Goal: Task Accomplishment & Management: Complete application form

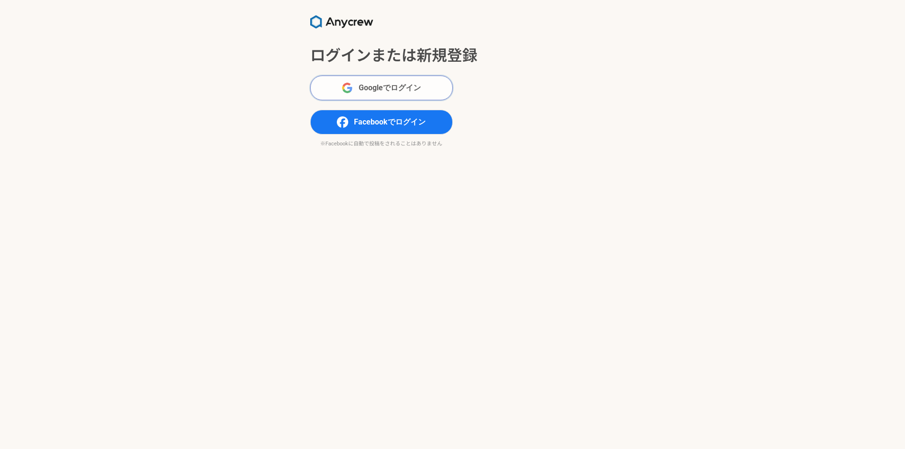
click at [389, 91] on span "Googleでログイン" at bounding box center [390, 87] width 62 height 11
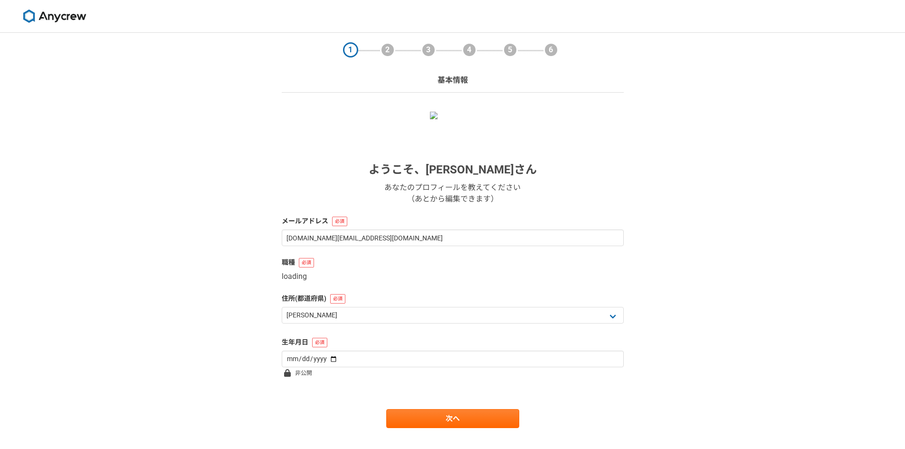
select select "13"
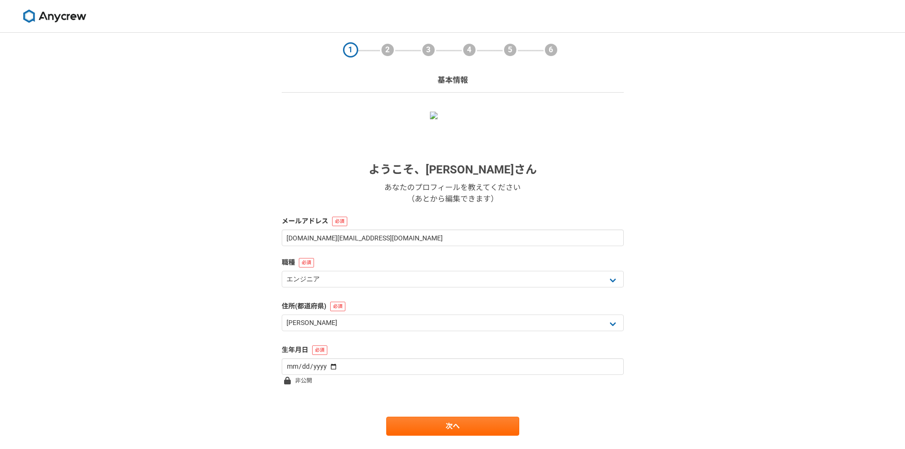
scroll to position [25, 0]
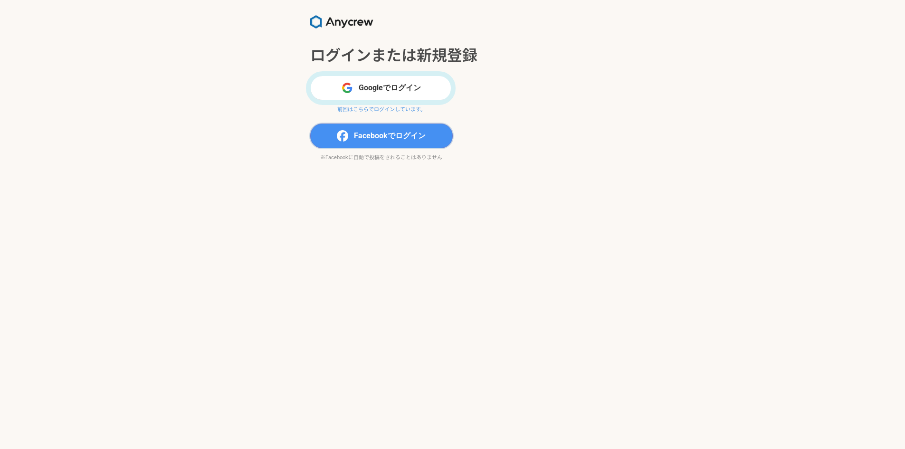
click at [361, 135] on span "Facebookでログイン" at bounding box center [390, 135] width 72 height 11
click at [368, 90] on button "Googleでログイン" at bounding box center [381, 88] width 143 height 25
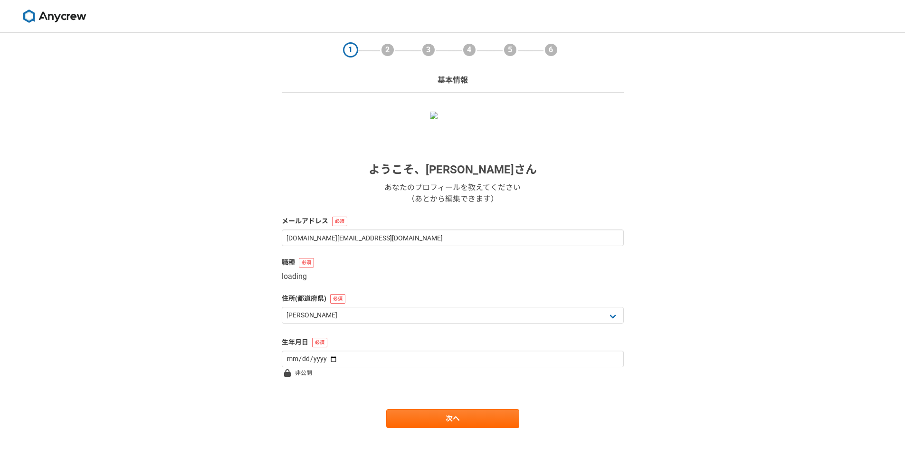
select select "13"
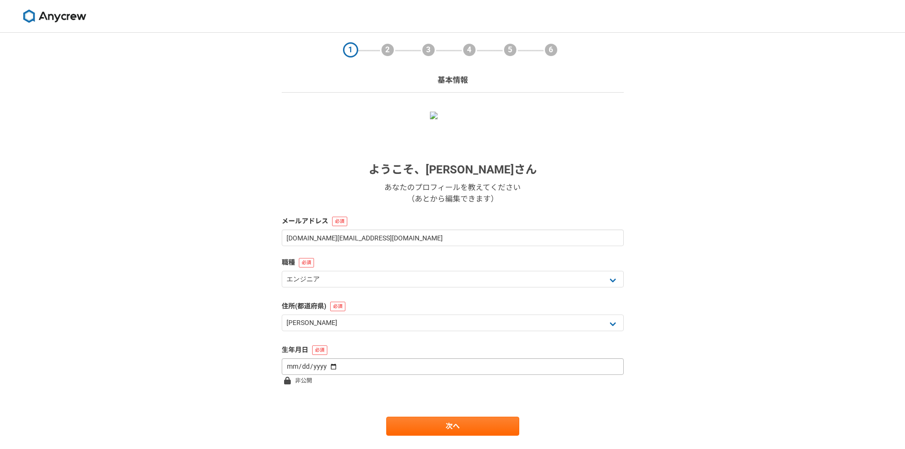
scroll to position [25, 0]
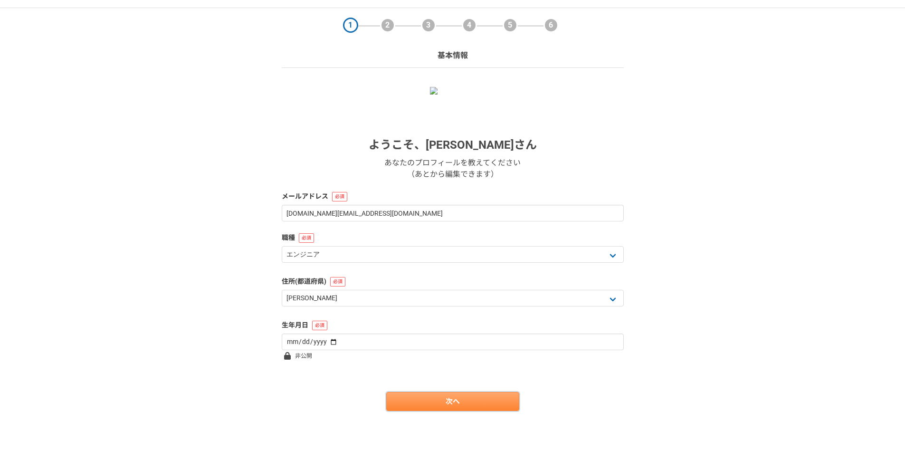
click at [442, 394] on link "次へ" at bounding box center [452, 401] width 133 height 19
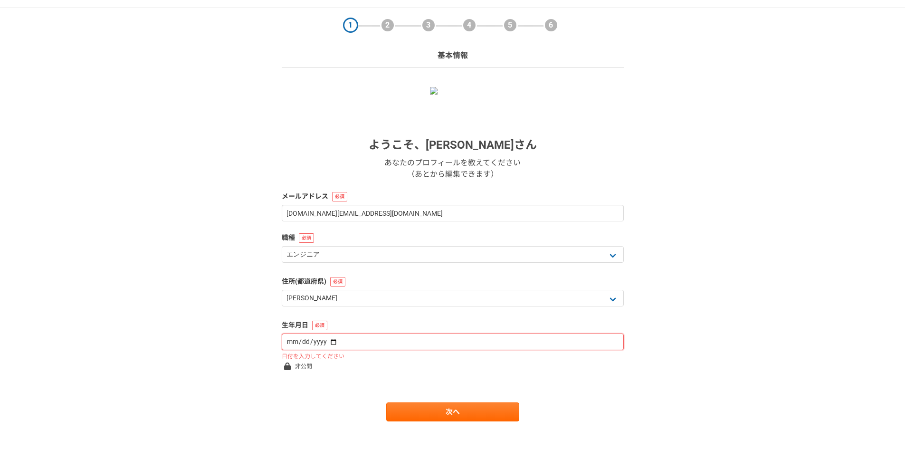
click at [412, 342] on input "date" at bounding box center [453, 342] width 342 height 17
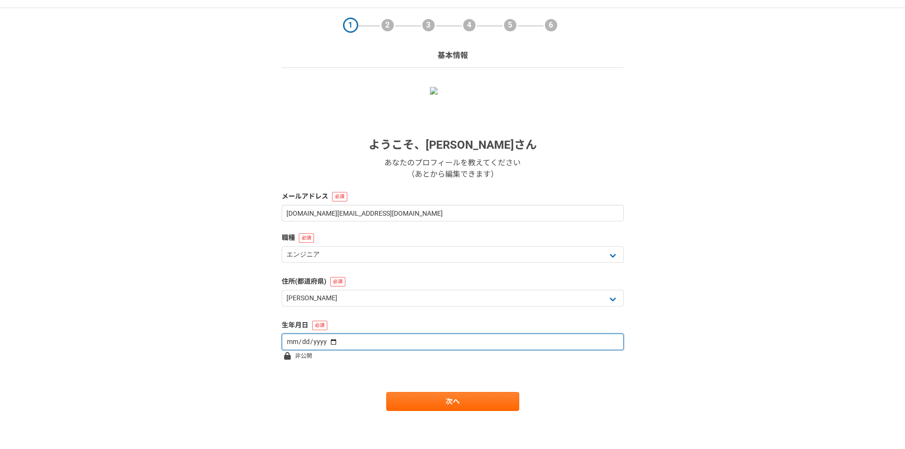
type input "1988-02-21"
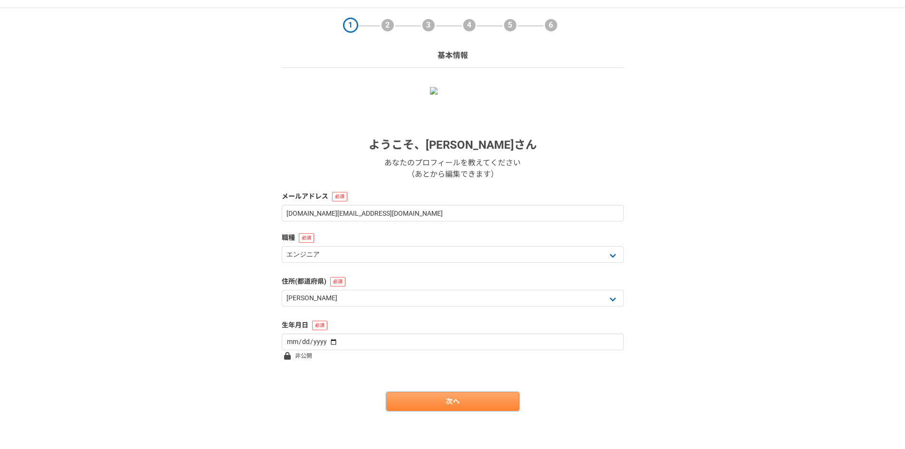
click at [432, 408] on link "次へ" at bounding box center [452, 401] width 133 height 19
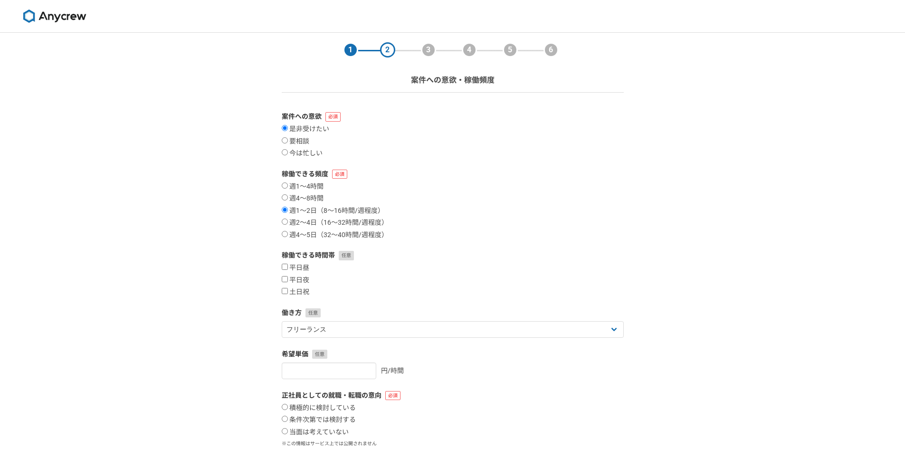
scroll to position [86, 0]
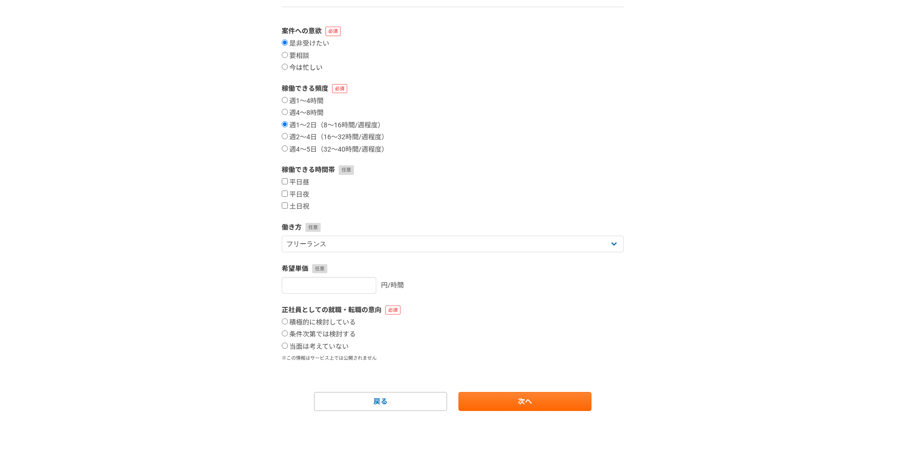
click at [297, 67] on label "今は忙しい" at bounding box center [302, 68] width 41 height 9
click at [288, 67] on input "今は忙しい" at bounding box center [285, 67] width 6 height 6
radio input "true"
click at [492, 402] on link "次へ" at bounding box center [525, 401] width 133 height 19
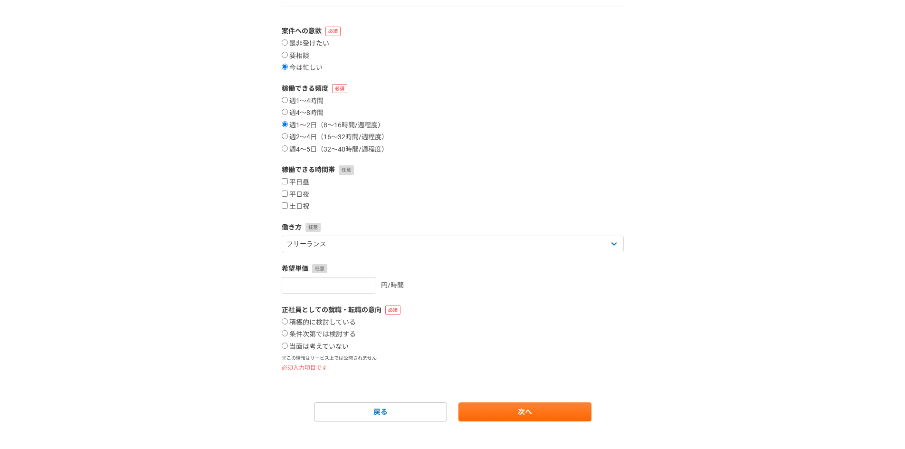
click at [314, 345] on label "当面は考えていない" at bounding box center [315, 347] width 67 height 9
click at [288, 345] on input "当面は考えていない" at bounding box center [285, 346] width 6 height 6
radio input "true"
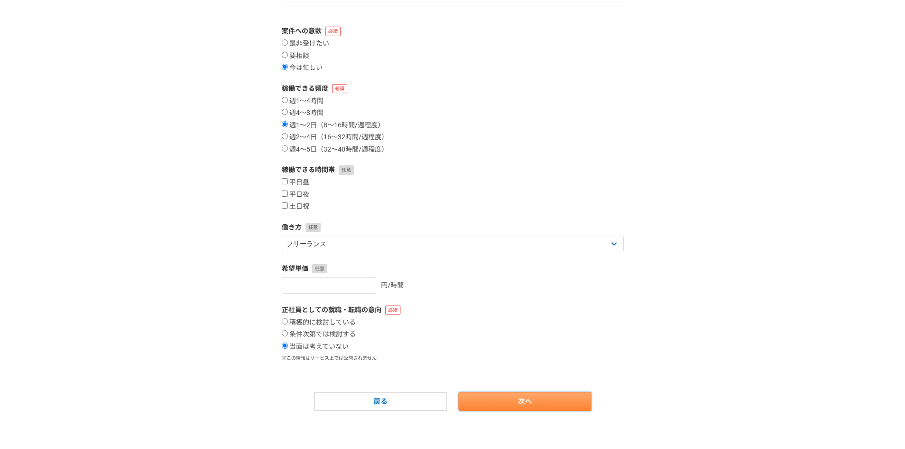
click at [487, 405] on link "次へ" at bounding box center [525, 401] width 133 height 19
select select
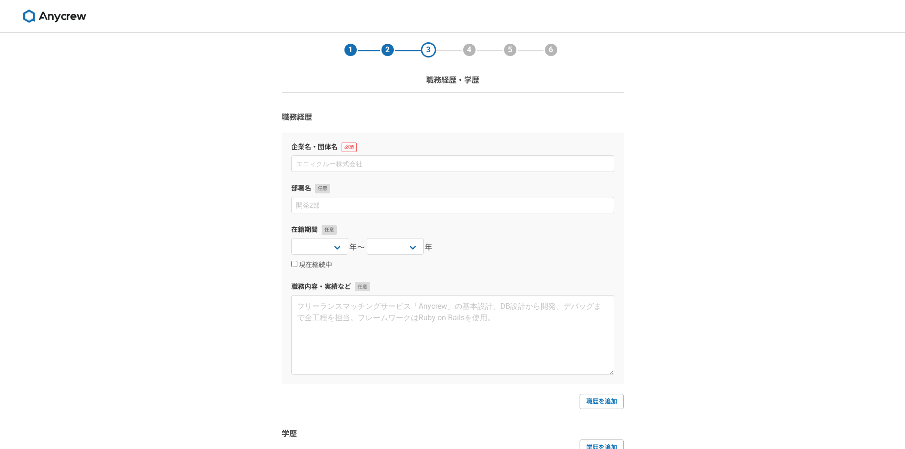
scroll to position [93, 0]
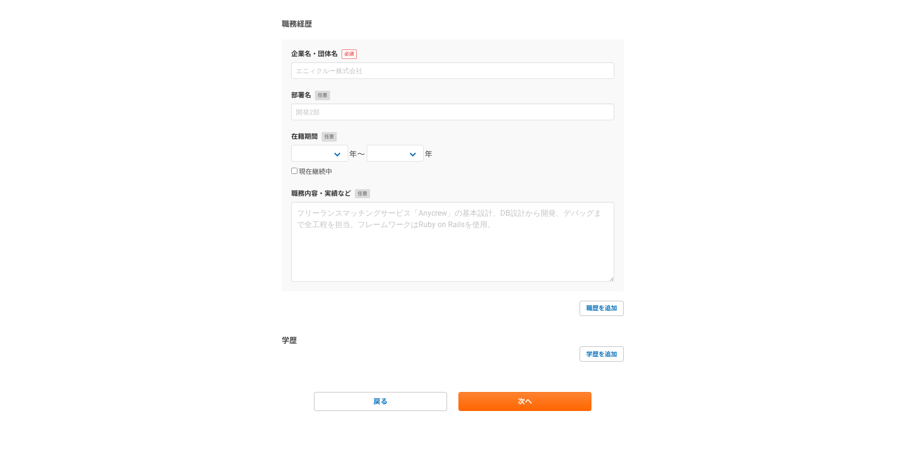
click at [511, 412] on main "1 2 3 4 5 6 職務経歴・学歴 職務経歴 企業名・団体名 部署名 在籍期間 2025 2024 2023 2022 2021 2020 2019 20…" at bounding box center [452, 195] width 361 height 510
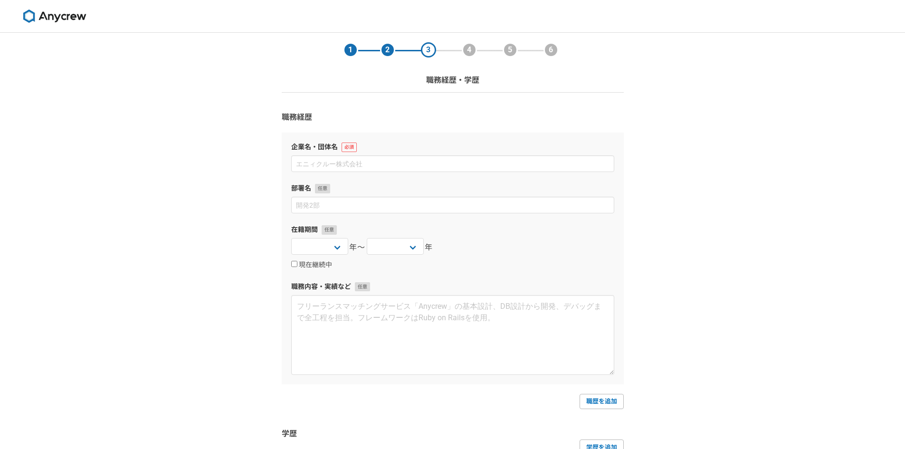
click at [38, 19] on img at bounding box center [54, 16] width 71 height 13
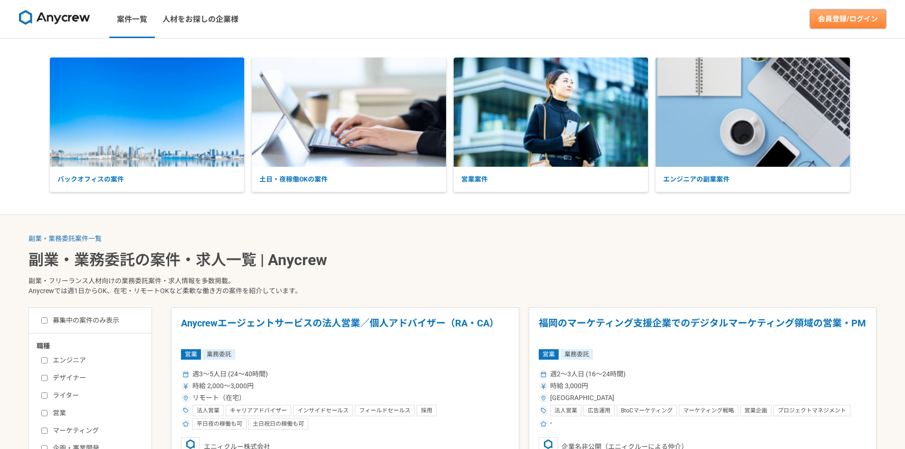
click at [837, 25] on link "会員登録/ログイン" at bounding box center [848, 19] width 76 height 19
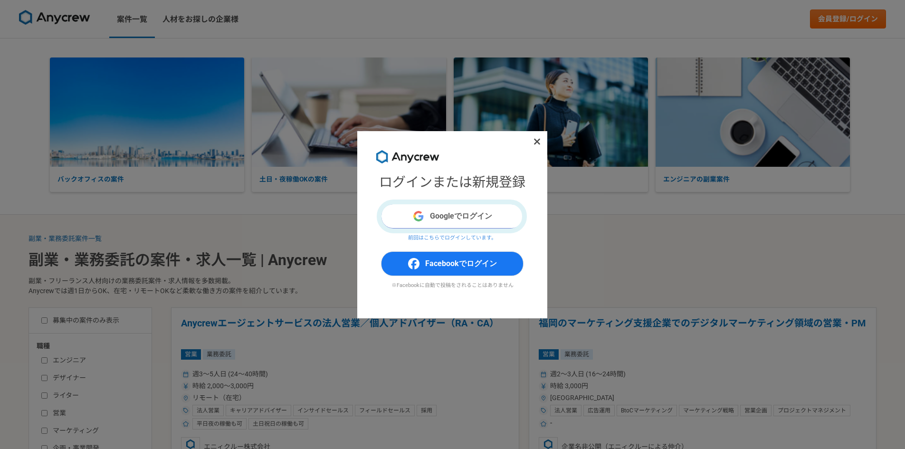
click at [481, 216] on button "Googleでログイン" at bounding box center [452, 216] width 143 height 25
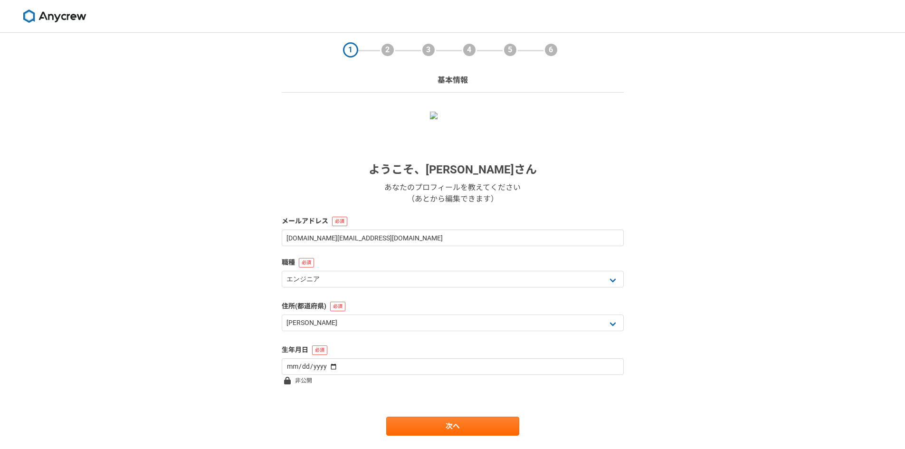
select select "13"
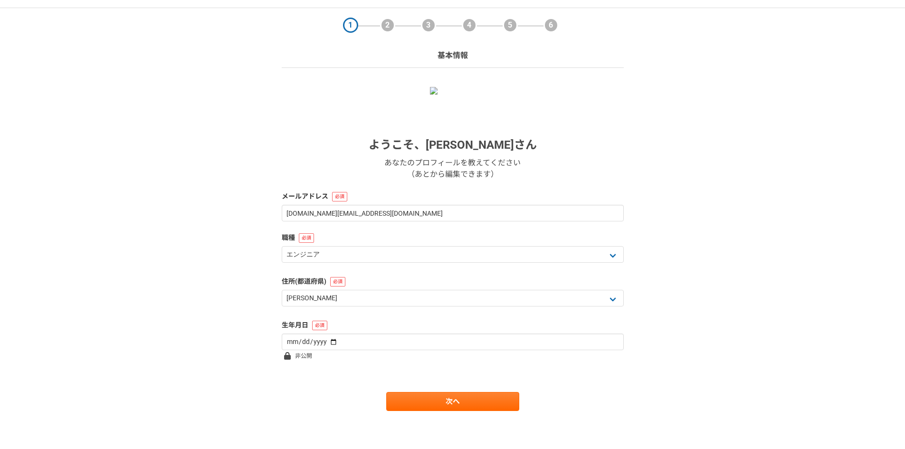
click at [448, 171] on p "あなたのプロフィールを教えてください （あとから編集できます）" at bounding box center [453, 168] width 136 height 23
click at [388, 23] on div "2" at bounding box center [387, 25] width 15 height 15
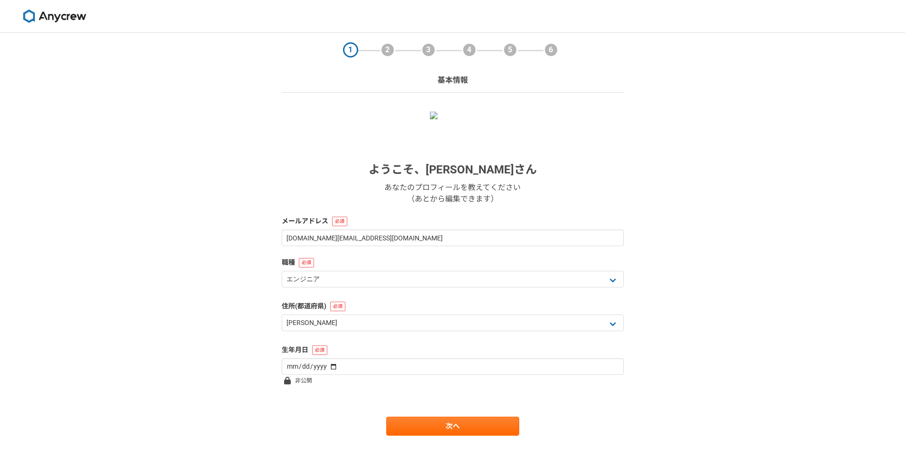
click at [70, 16] on img at bounding box center [54, 16] width 71 height 13
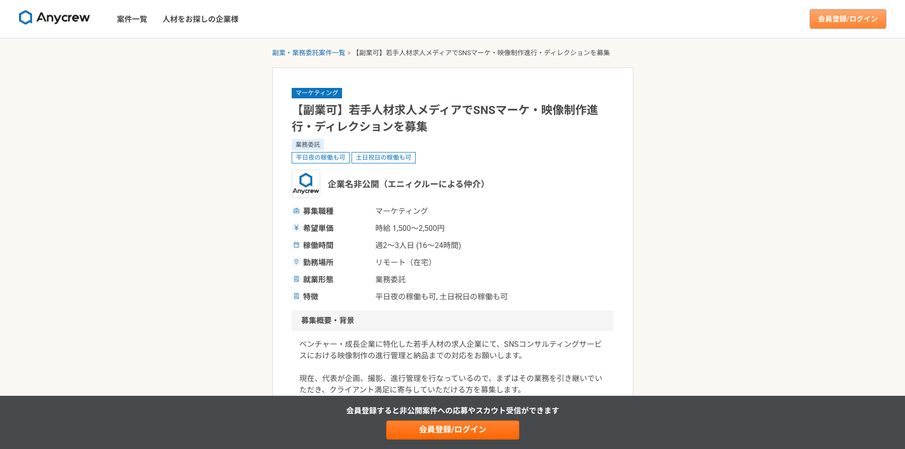
click at [840, 19] on link "会員登録/ログイン" at bounding box center [848, 19] width 76 height 19
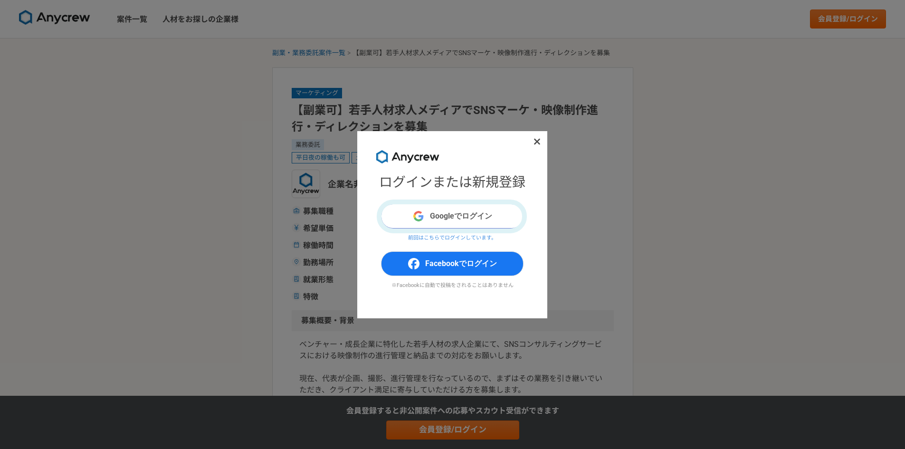
click at [480, 213] on button "Googleでログイン" at bounding box center [452, 216] width 143 height 25
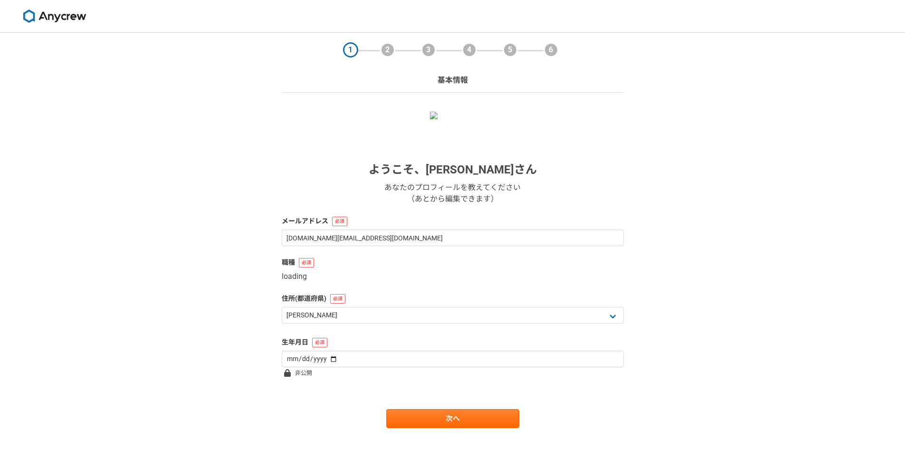
select select "13"
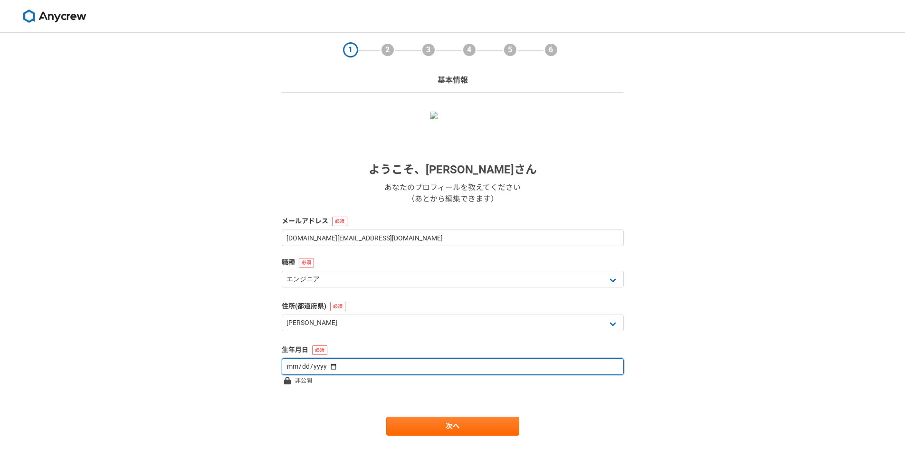
click at [343, 363] on input "date" at bounding box center [453, 366] width 342 height 17
